Goal: Task Accomplishment & Management: Manage account settings

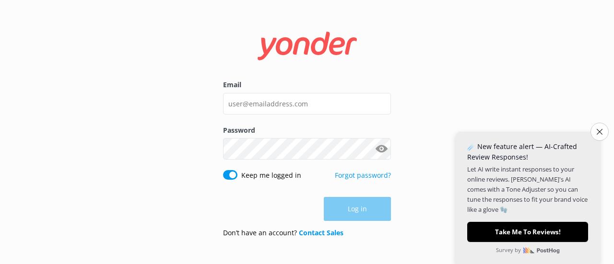
click at [602, 131] on button "Close survey" at bounding box center [599, 132] width 18 height 18
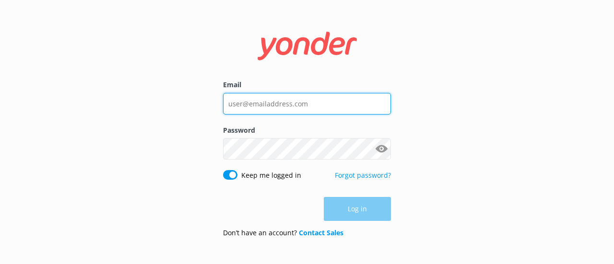
click at [317, 102] on input "Email" at bounding box center [307, 104] width 168 height 22
type input "[EMAIL_ADDRESS][DOMAIN_NAME]"
